Goal: Obtain resource: Download file/media

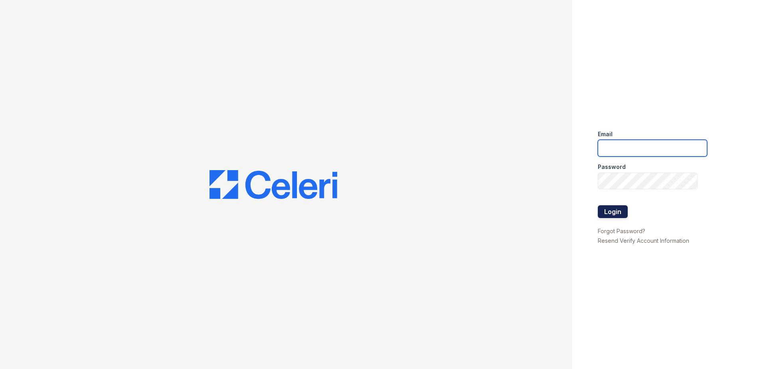
type input "mquinones@trinity-pm.com"
click at [615, 213] on button "Login" at bounding box center [613, 211] width 30 height 13
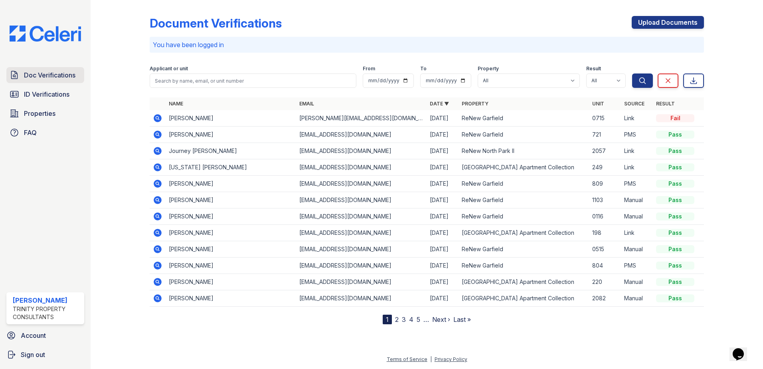
click at [53, 77] on span "Doc Verifications" at bounding box center [49, 75] width 51 height 10
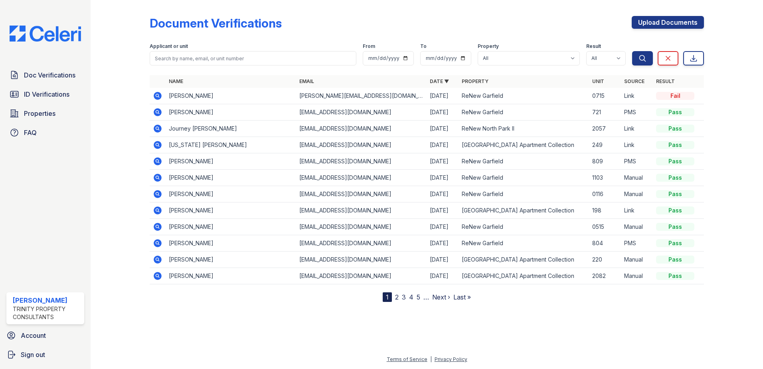
click at [155, 111] on icon at bounding box center [158, 112] width 8 height 8
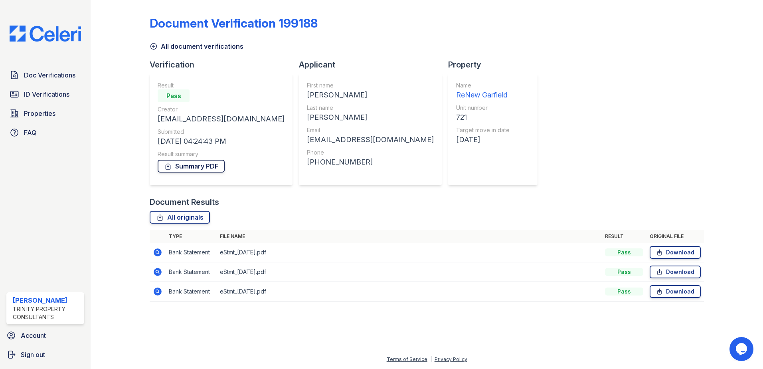
click at [205, 166] on link "Summary PDF" at bounding box center [191, 166] width 67 height 13
click at [184, 215] on link "All originals" at bounding box center [180, 217] width 60 height 13
